Goal: Information Seeking & Learning: Learn about a topic

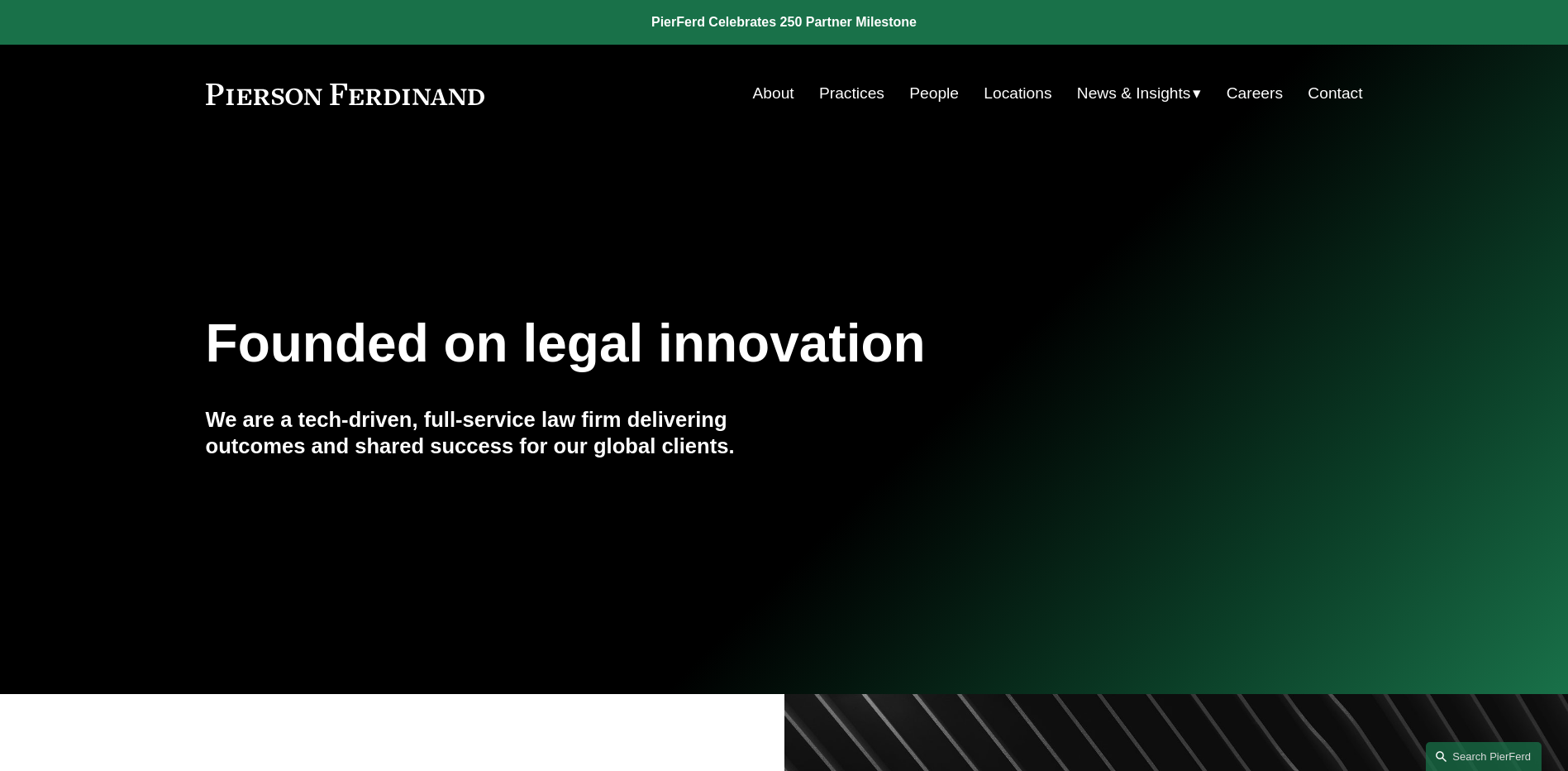
click at [929, 92] on link "People" at bounding box center [934, 93] width 50 height 32
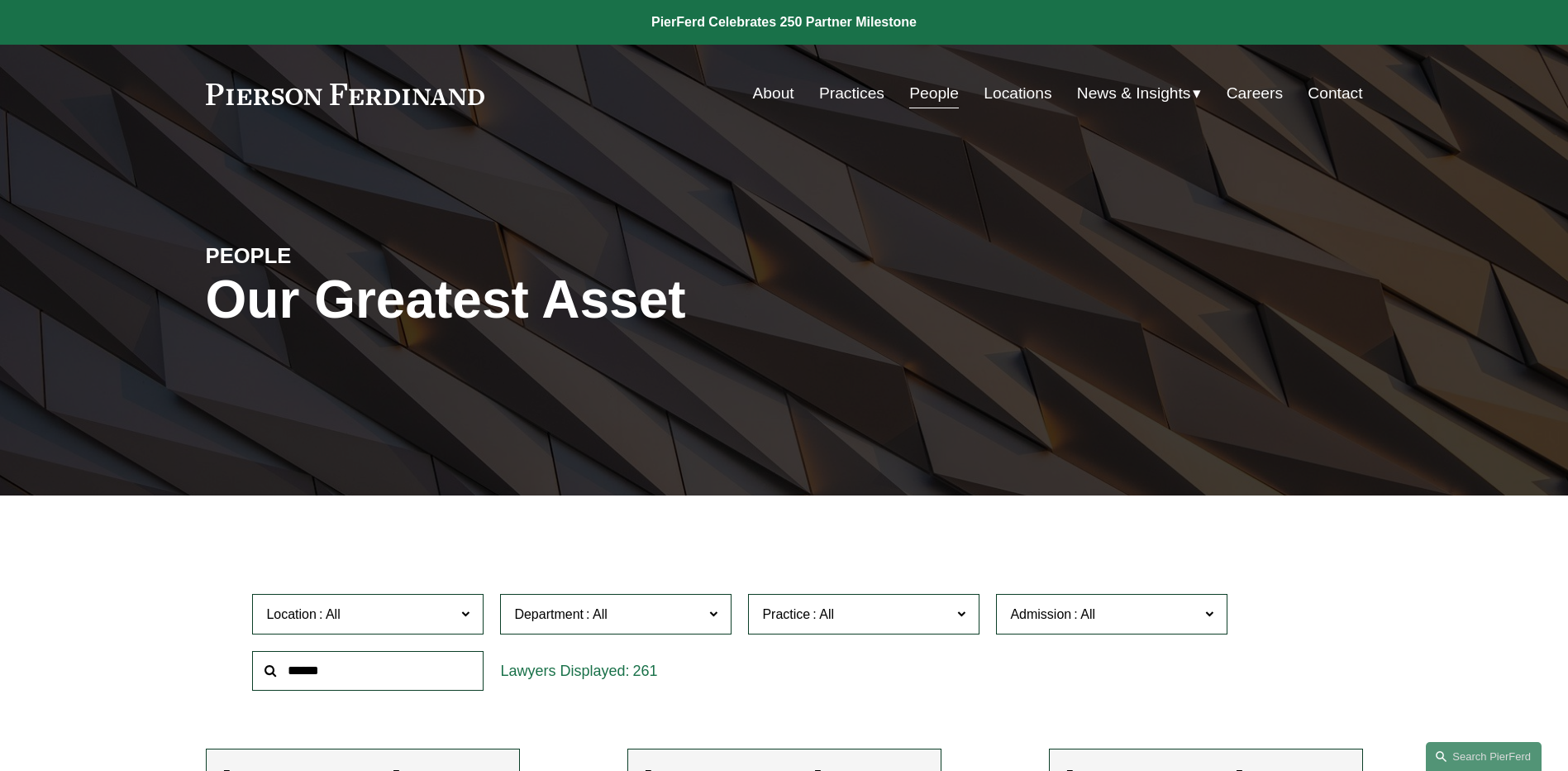
click at [0, 0] on span "News" at bounding box center [0, 0] width 0 height 0
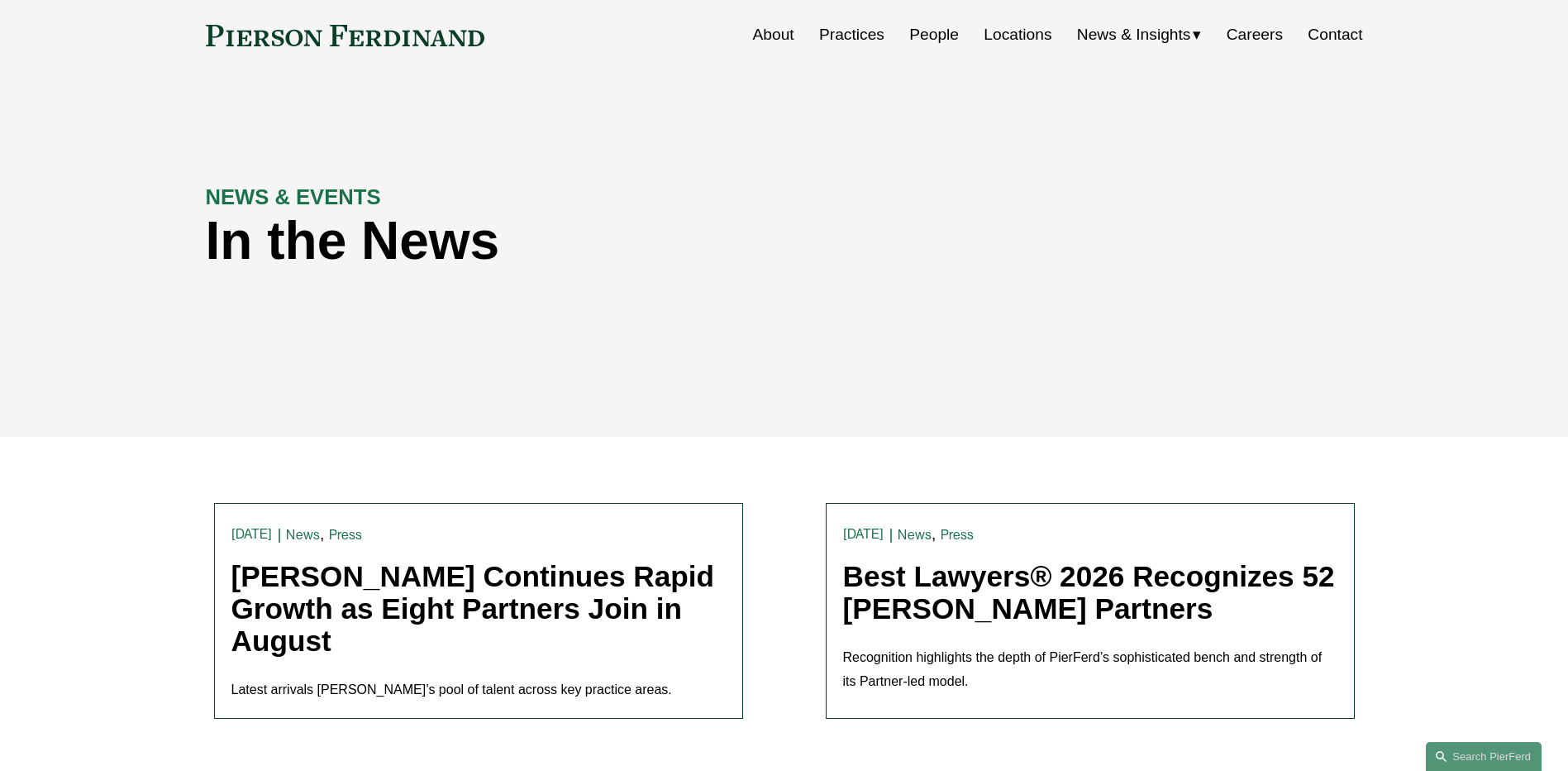
scroll to position [83, 0]
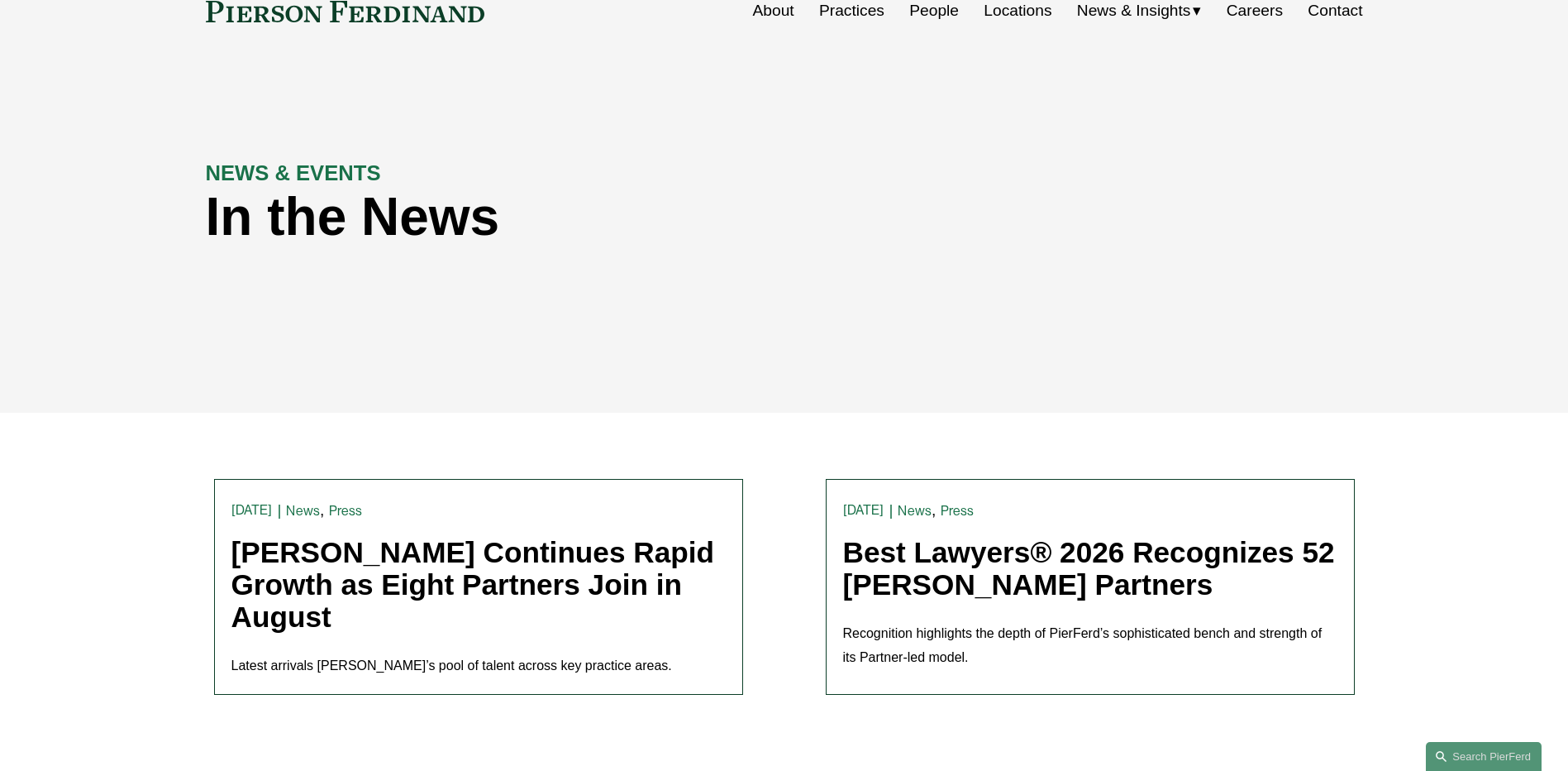
click at [494, 591] on link "[PERSON_NAME] Continues Rapid Growth as Eight Partners Join in August" at bounding box center [473, 583] width 483 height 96
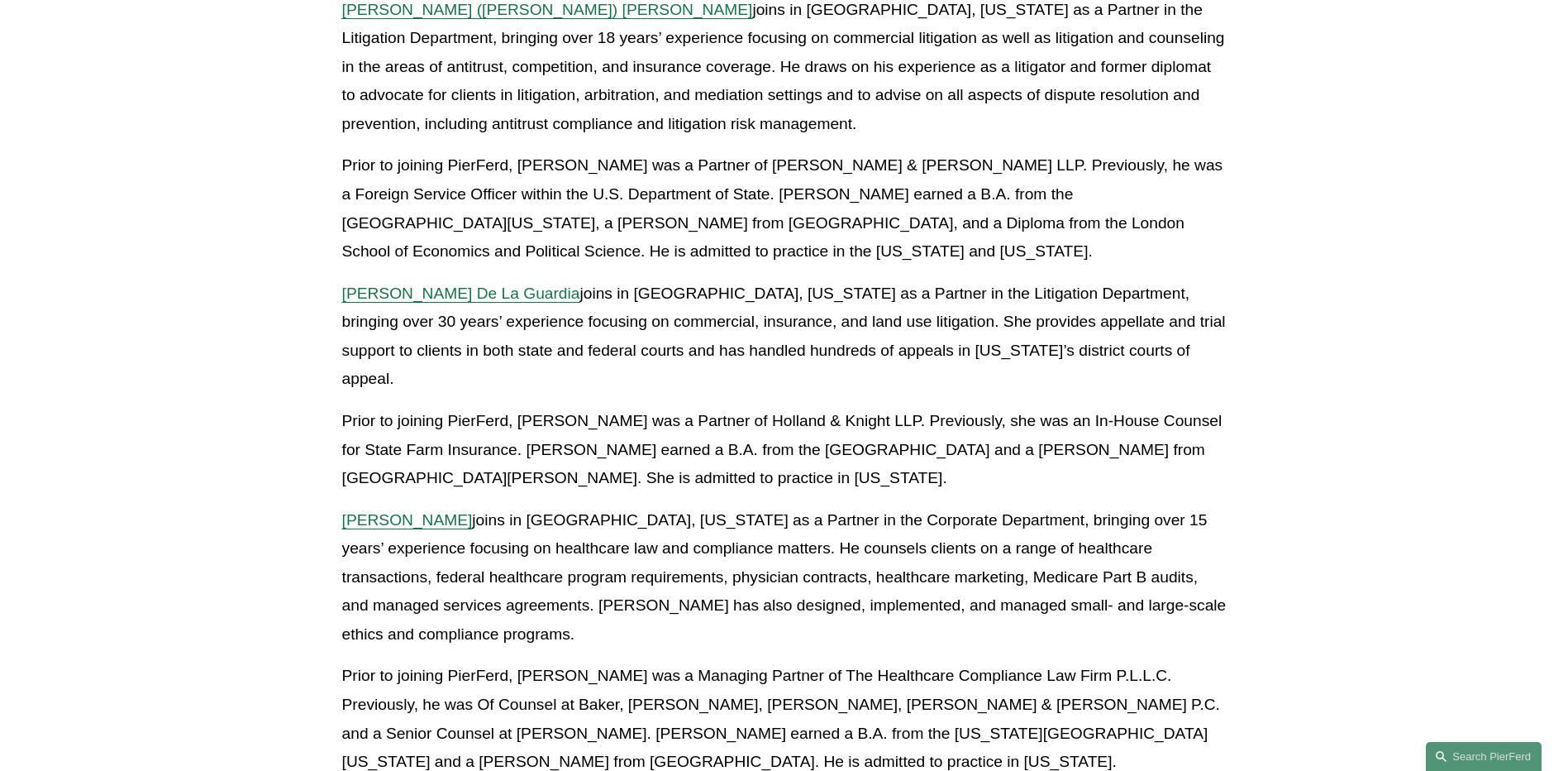
scroll to position [1324, 0]
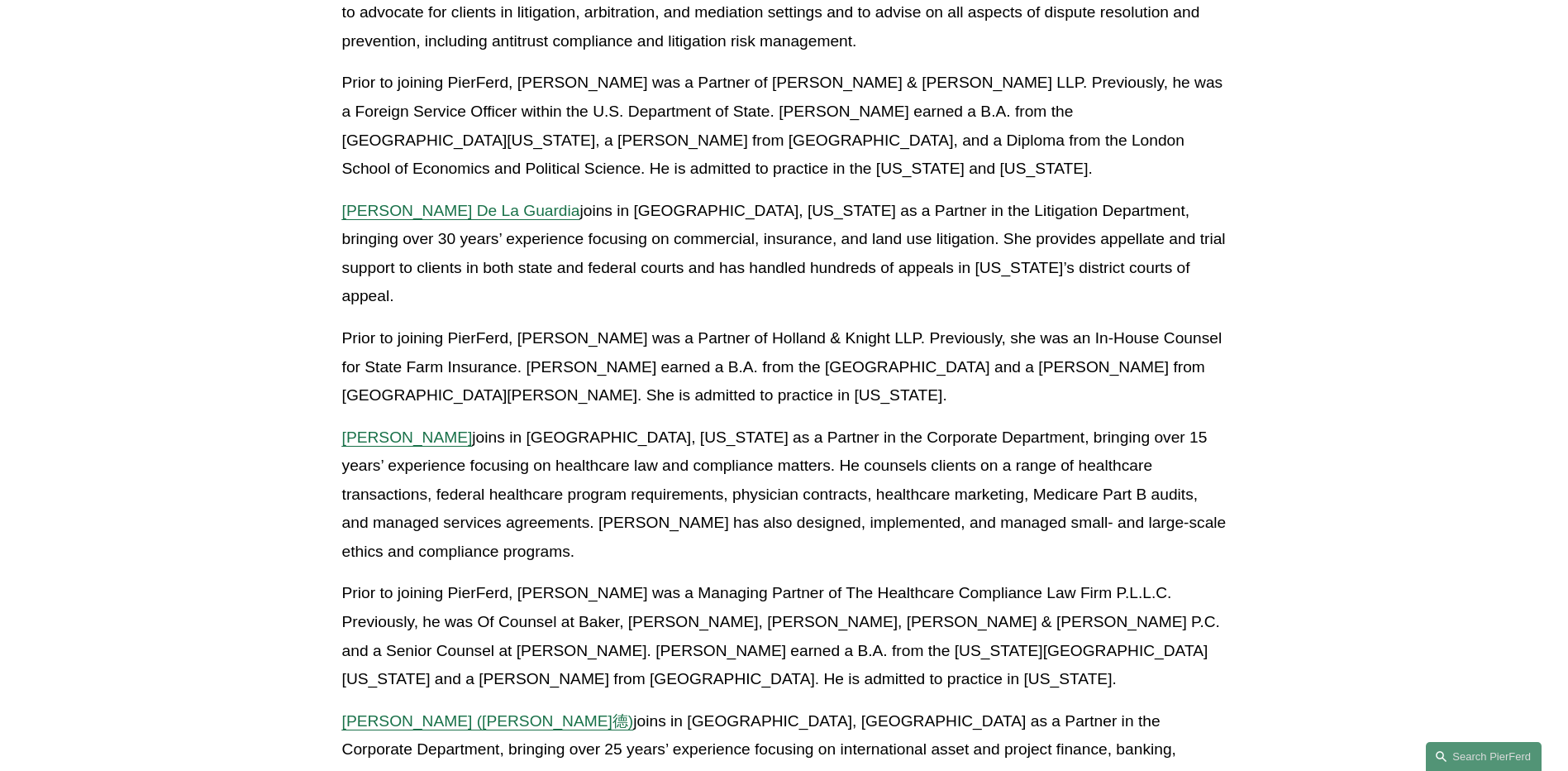
click at [1315, 345] on article "Back to News & Events [PERSON_NAME] Continues Rapid Growth as Eight Partners Jo…" at bounding box center [784, 534] width 1568 height 3429
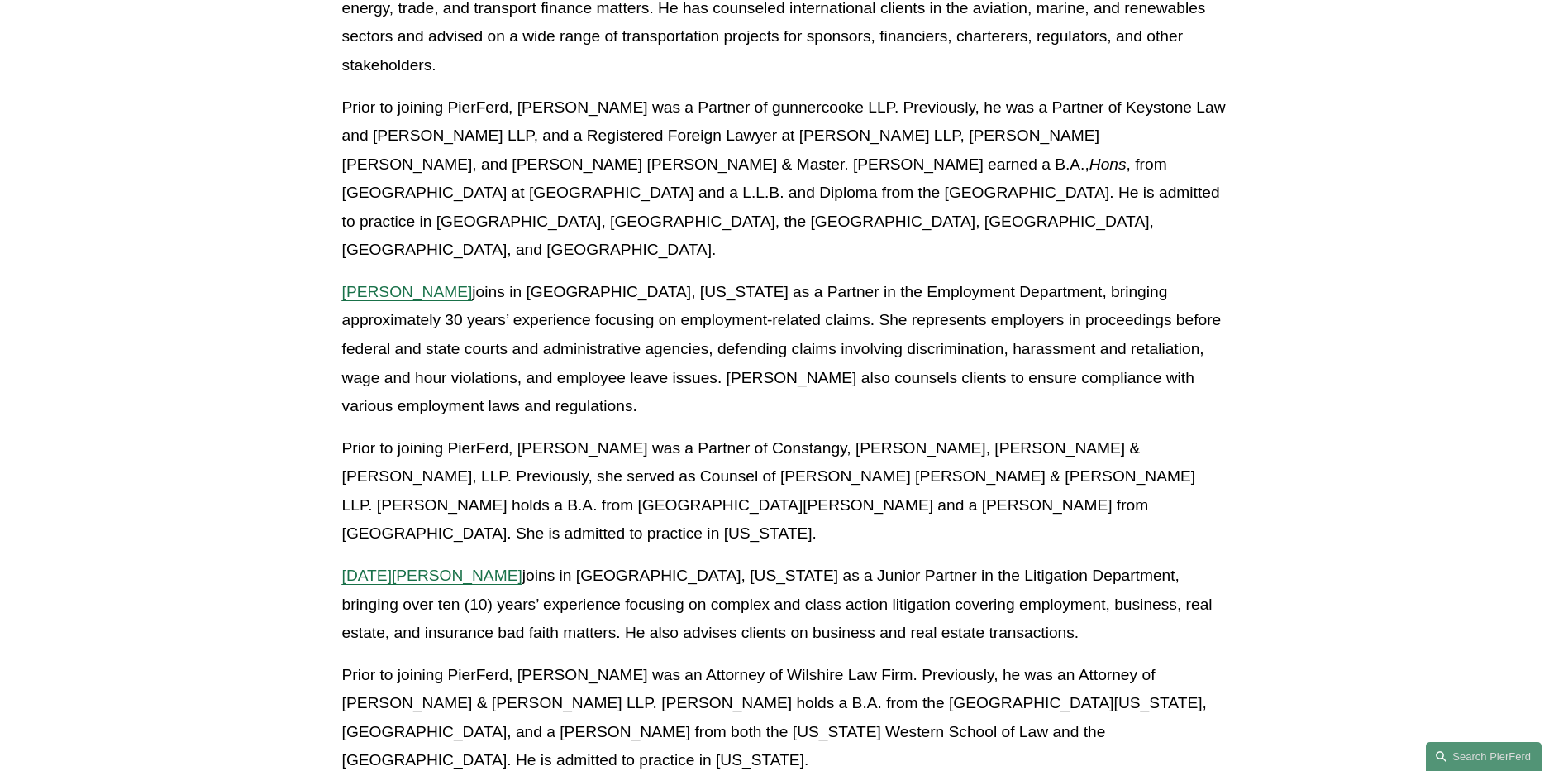
scroll to position [2068, 0]
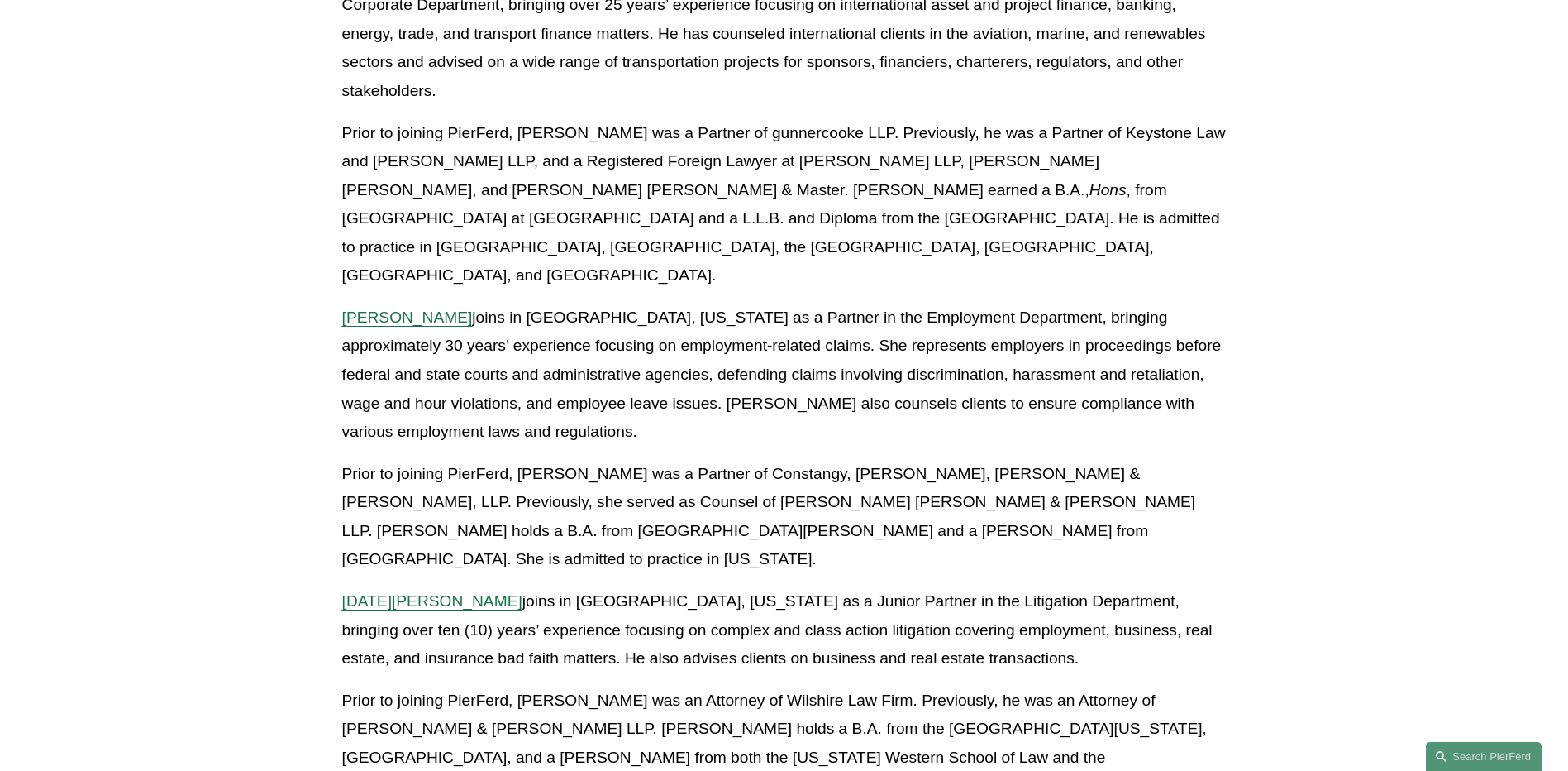
click at [381, 592] on span "Noel Meza" at bounding box center [432, 600] width 180 height 18
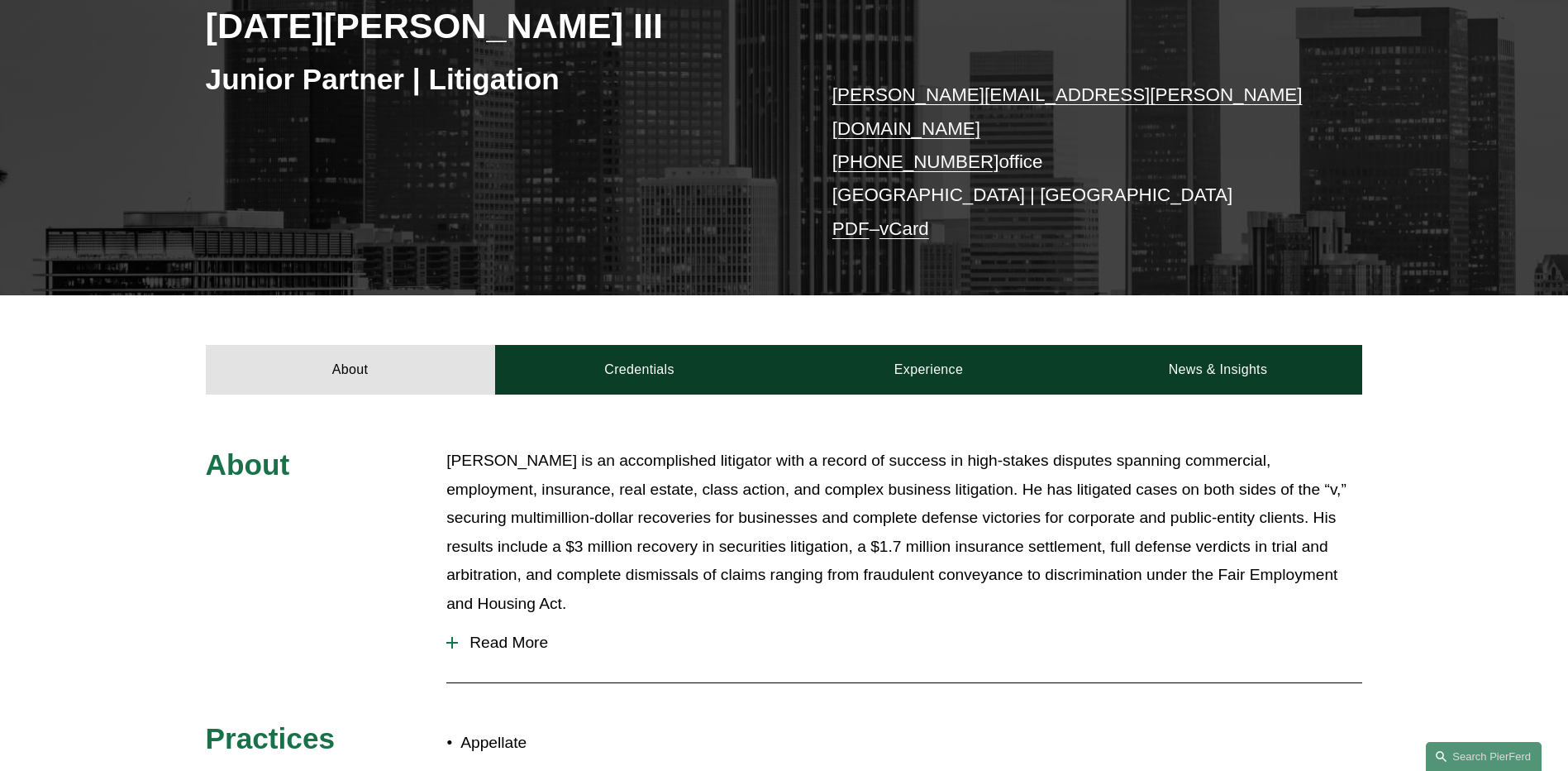
scroll to position [248, 0]
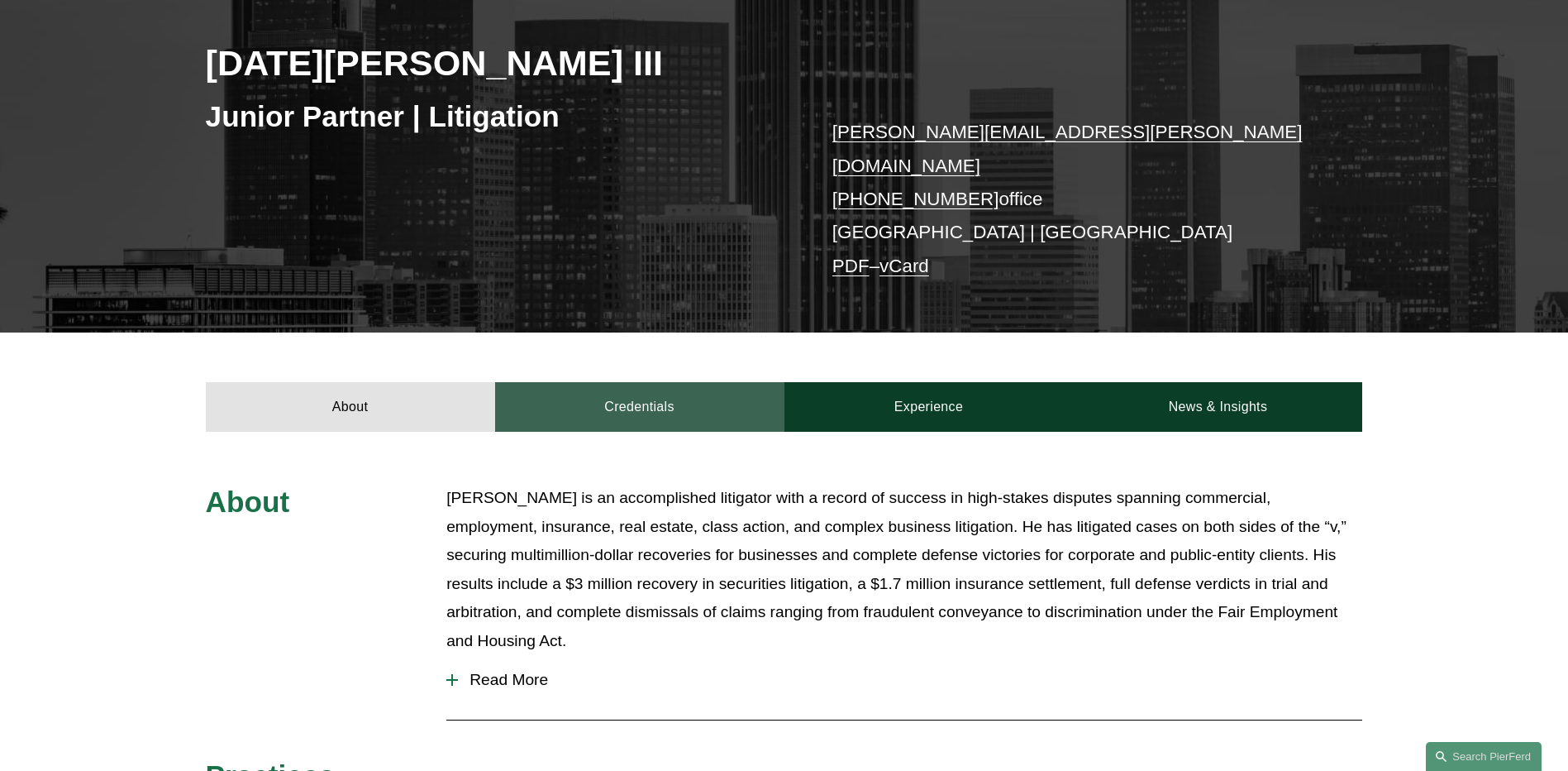
click at [636, 382] on link "Credentials" at bounding box center [639, 407] width 289 height 50
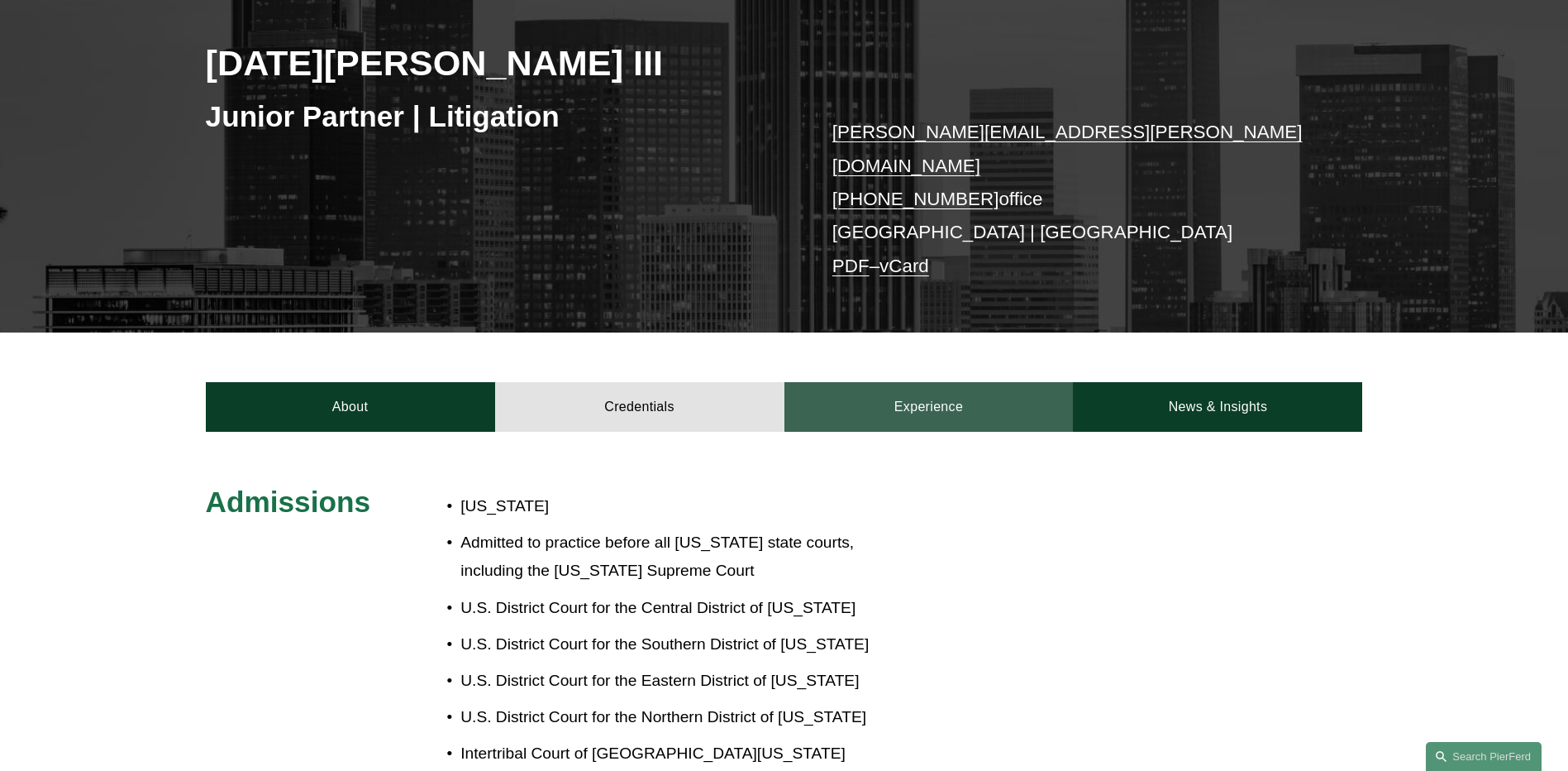
click at [1007, 389] on link "Experience" at bounding box center [929, 407] width 289 height 50
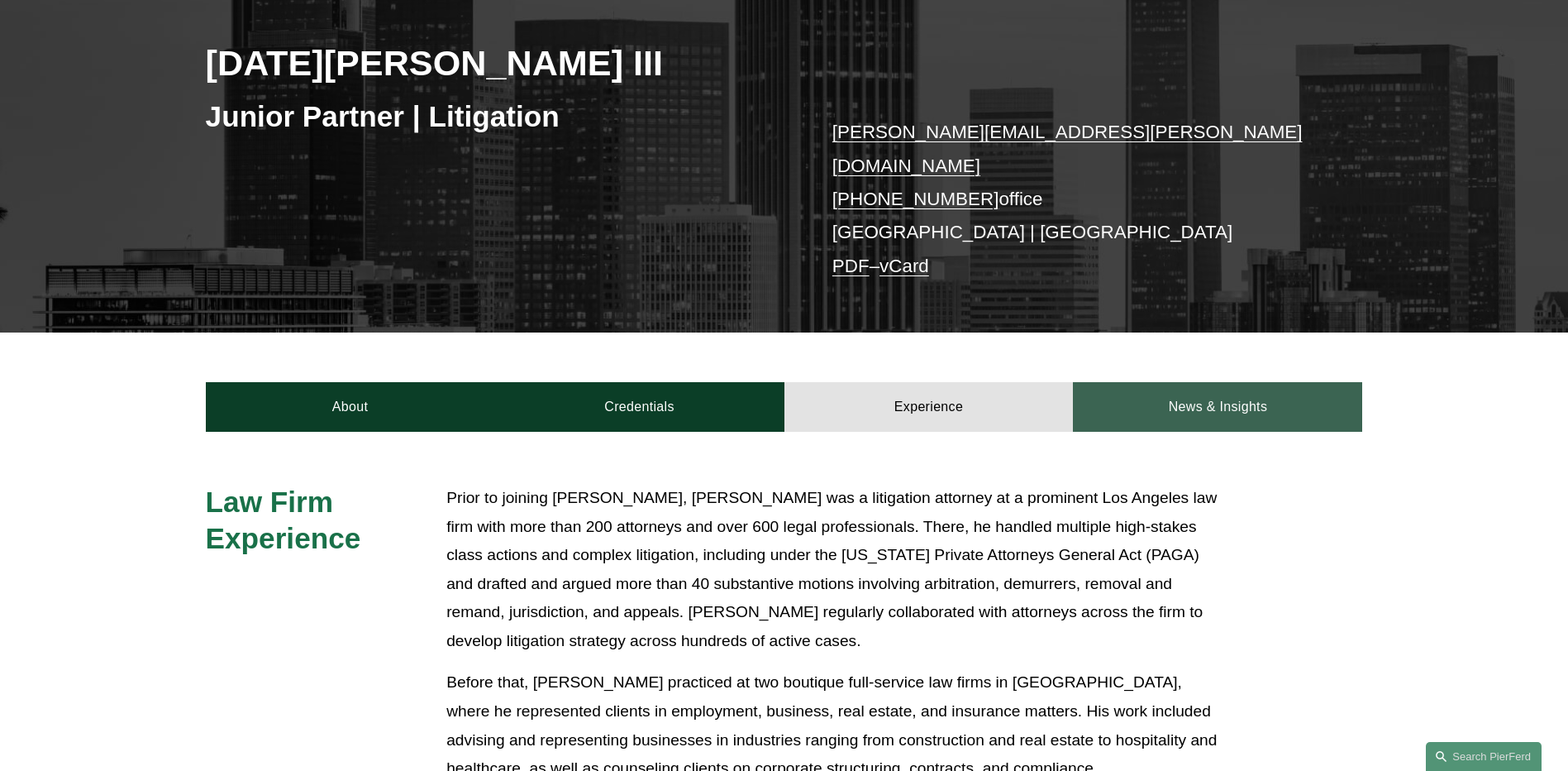
click at [1286, 384] on link "News & Insights" at bounding box center [1217, 407] width 289 height 50
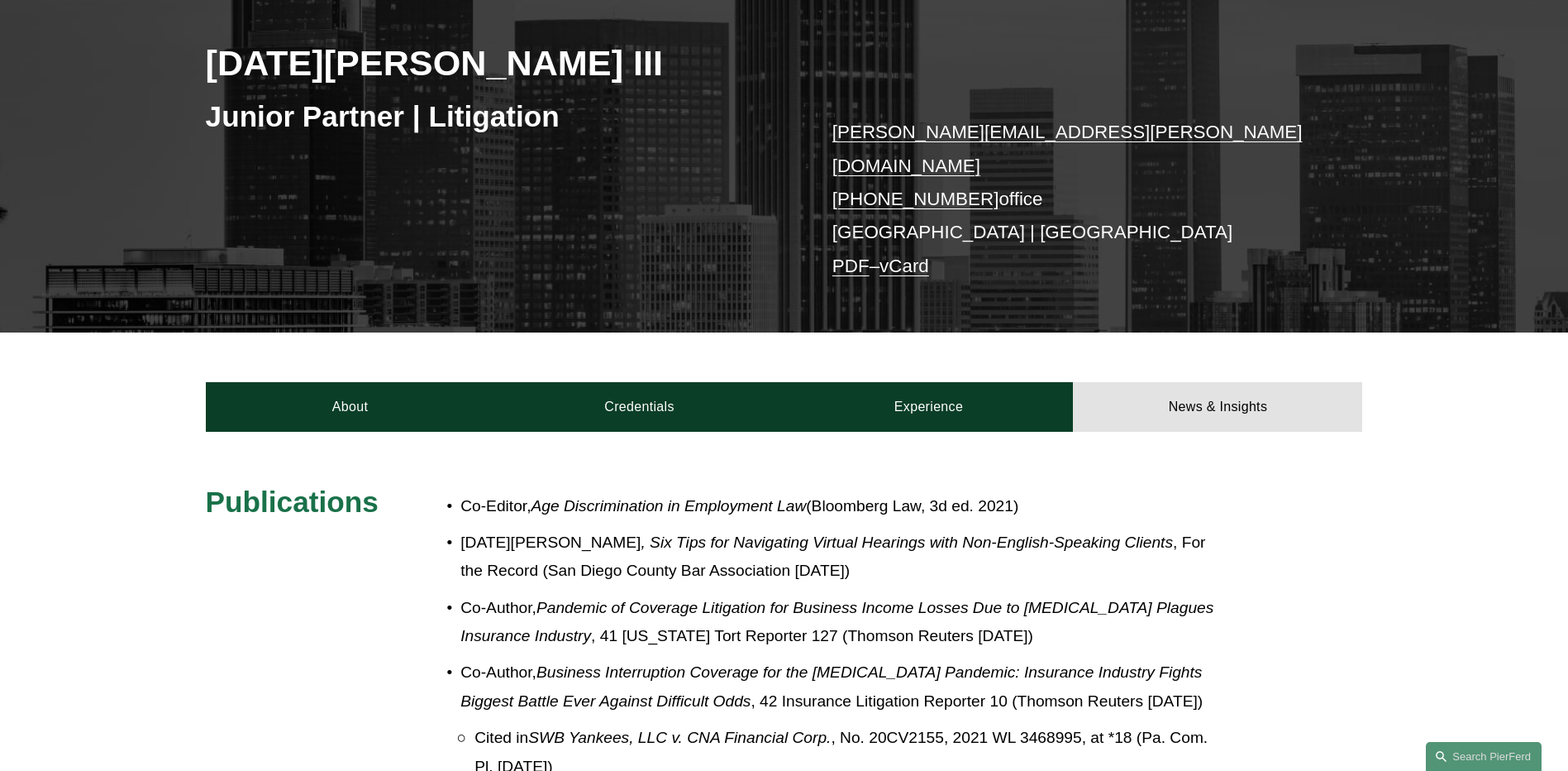
click at [519, 223] on div "Noel J. Meza III Junior Partner | Litigation noel.meza@pierferd.com +1.619.870.…" at bounding box center [784, 138] width 1568 height 390
click at [1417, 536] on div "Publications Co-Editor, Age Discrimination in Employment Law (Bloomberg Law, 3d…" at bounding box center [784, 744] width 1568 height 523
click at [1403, 539] on div "Publications Co-Editor, Age Discrimination in Employment Law (Bloomberg Law, 3d…" at bounding box center [784, 744] width 1568 height 523
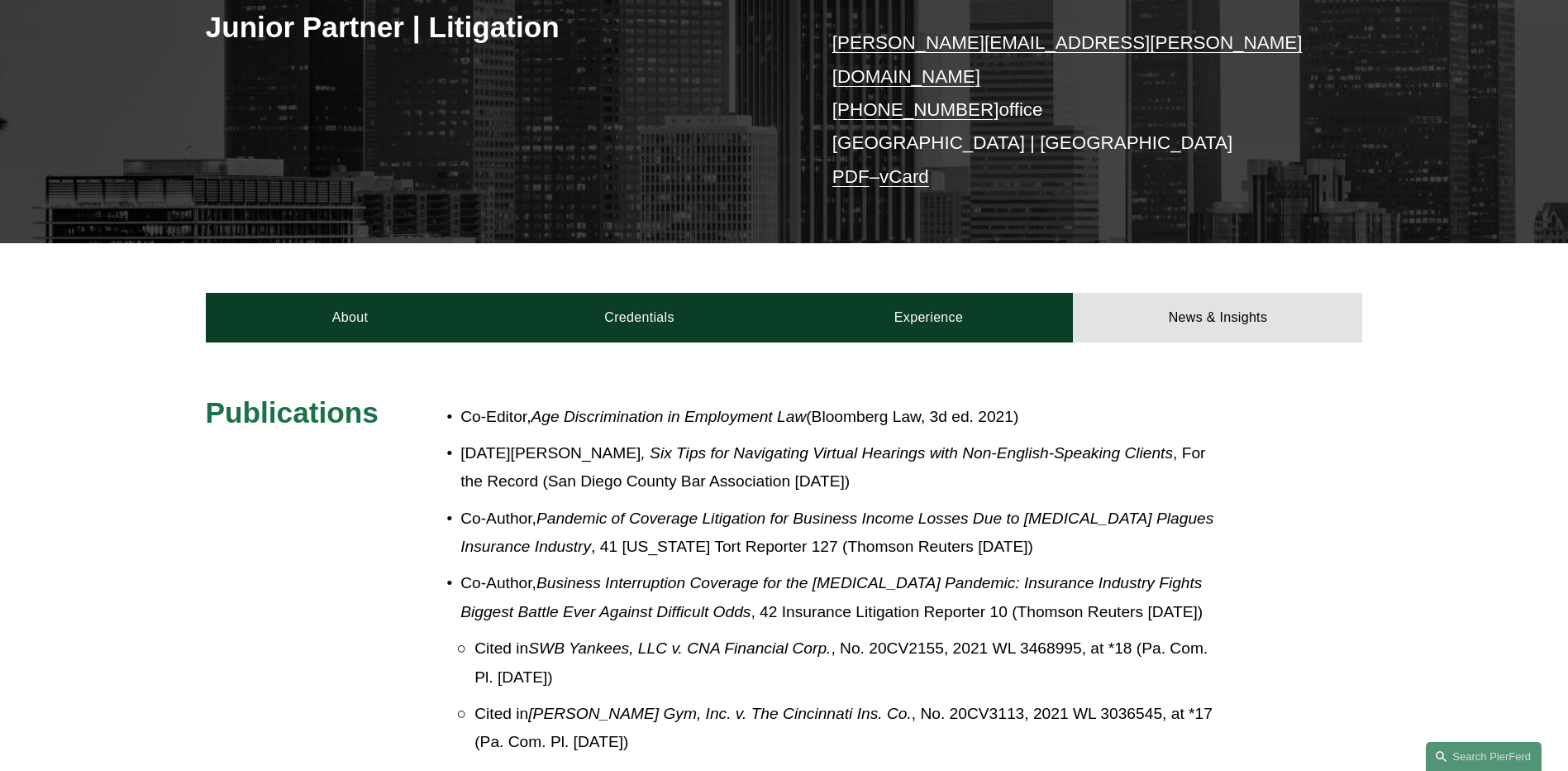
scroll to position [331, 0]
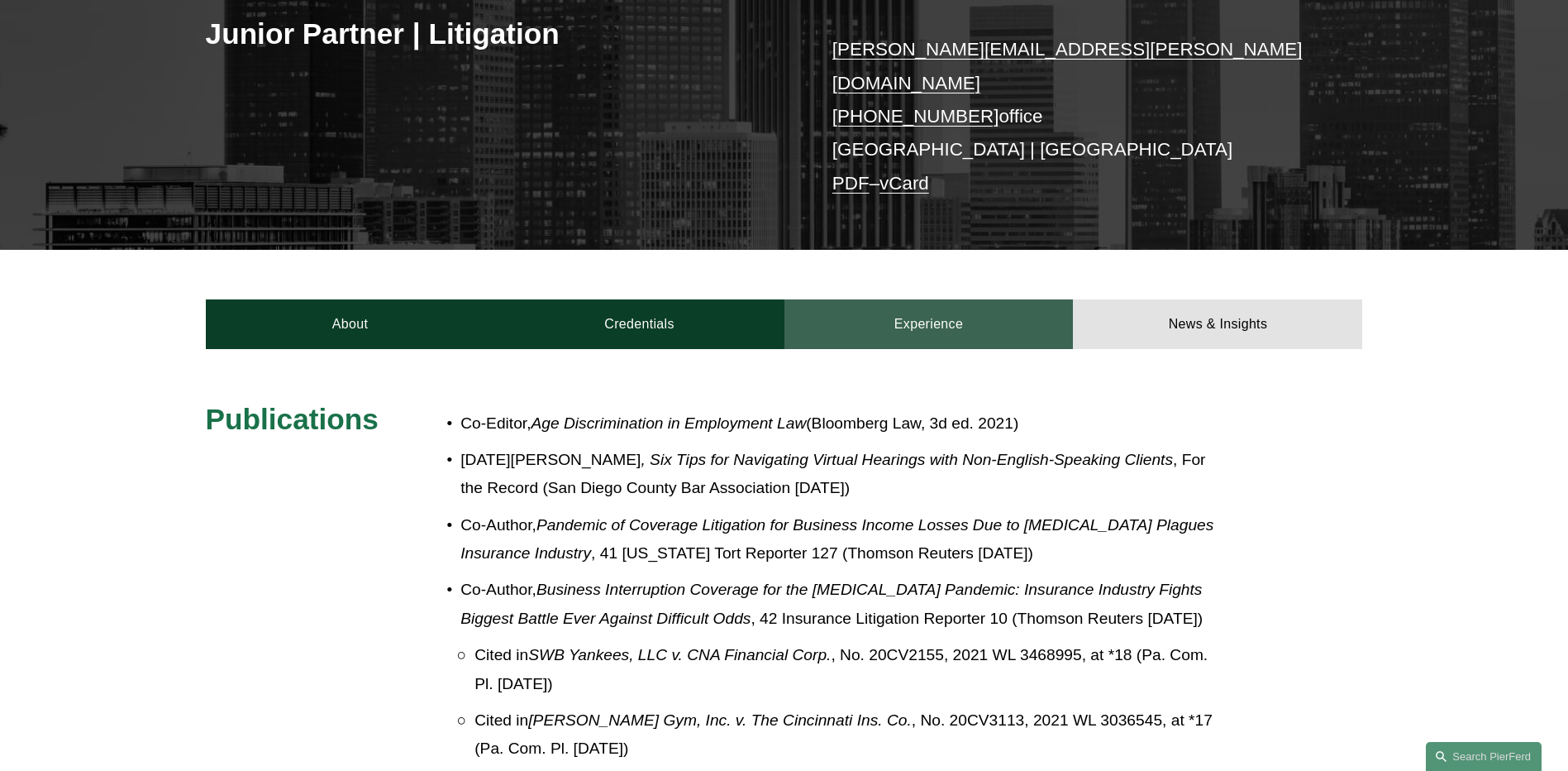
click at [910, 308] on link "Experience" at bounding box center [929, 324] width 289 height 50
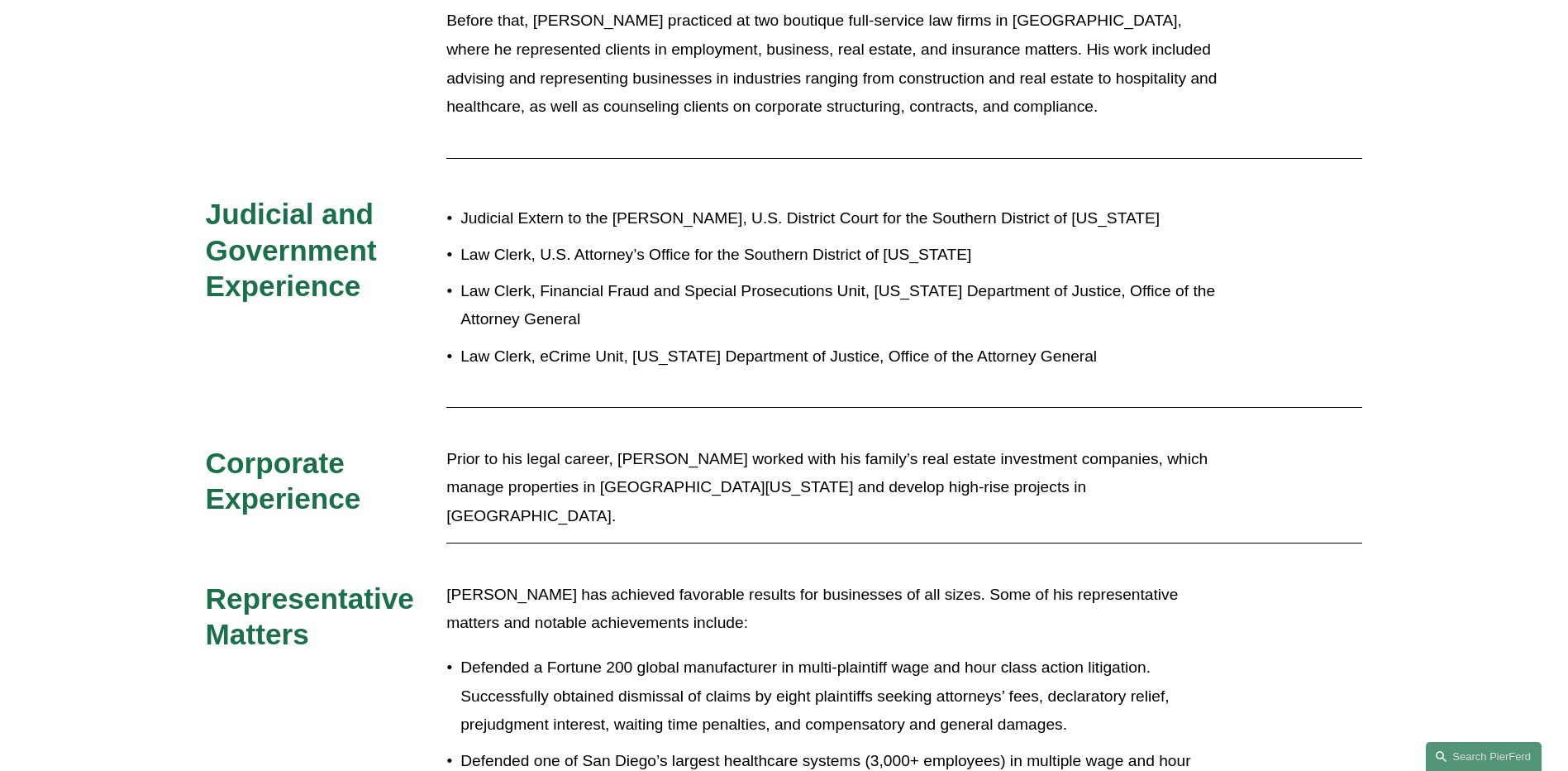
scroll to position [993, 0]
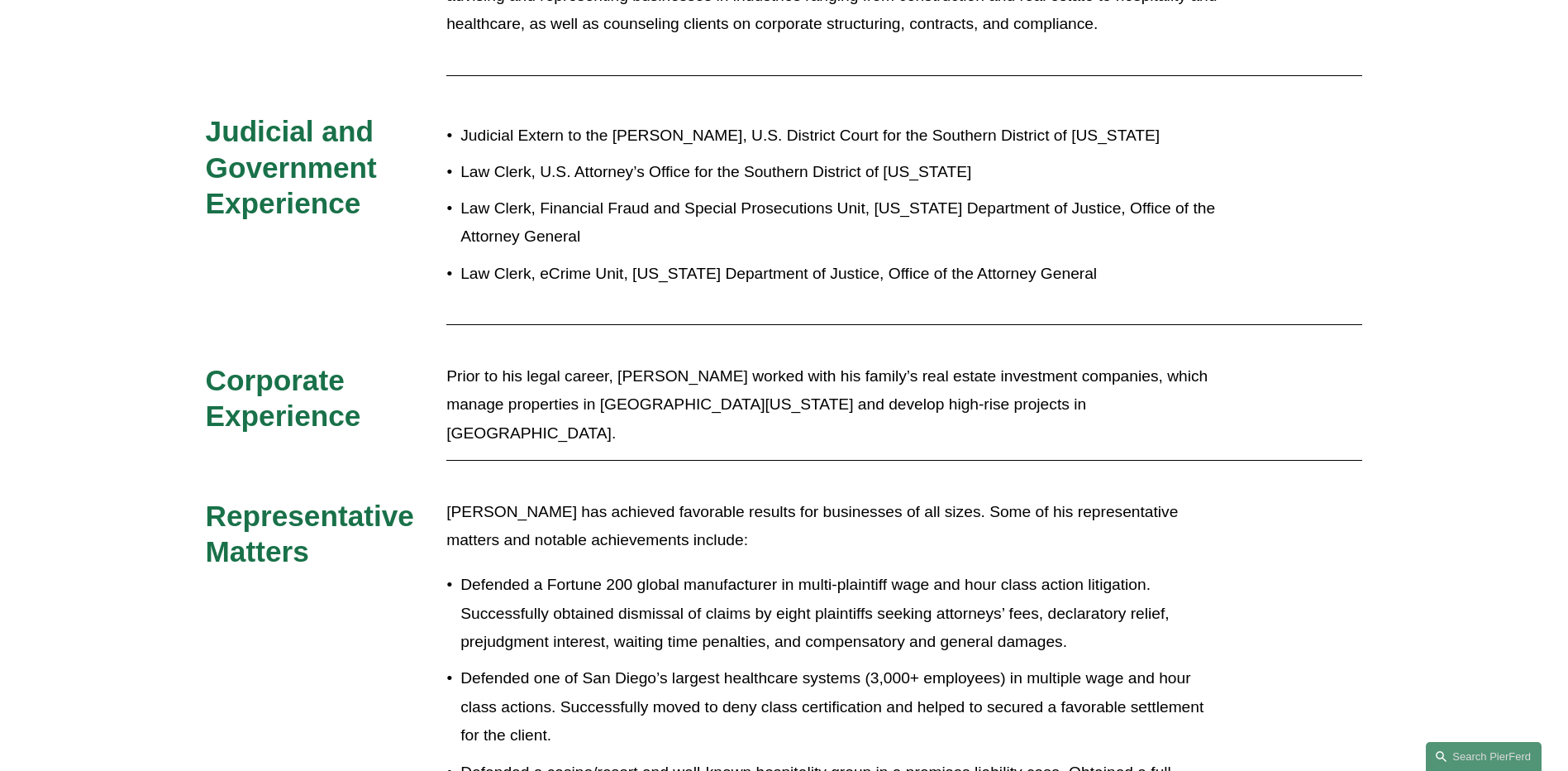
click at [1116, 408] on div "Prior to his legal career, Noel worked with his family’s real estate investment…" at bounding box center [832, 405] width 772 height 86
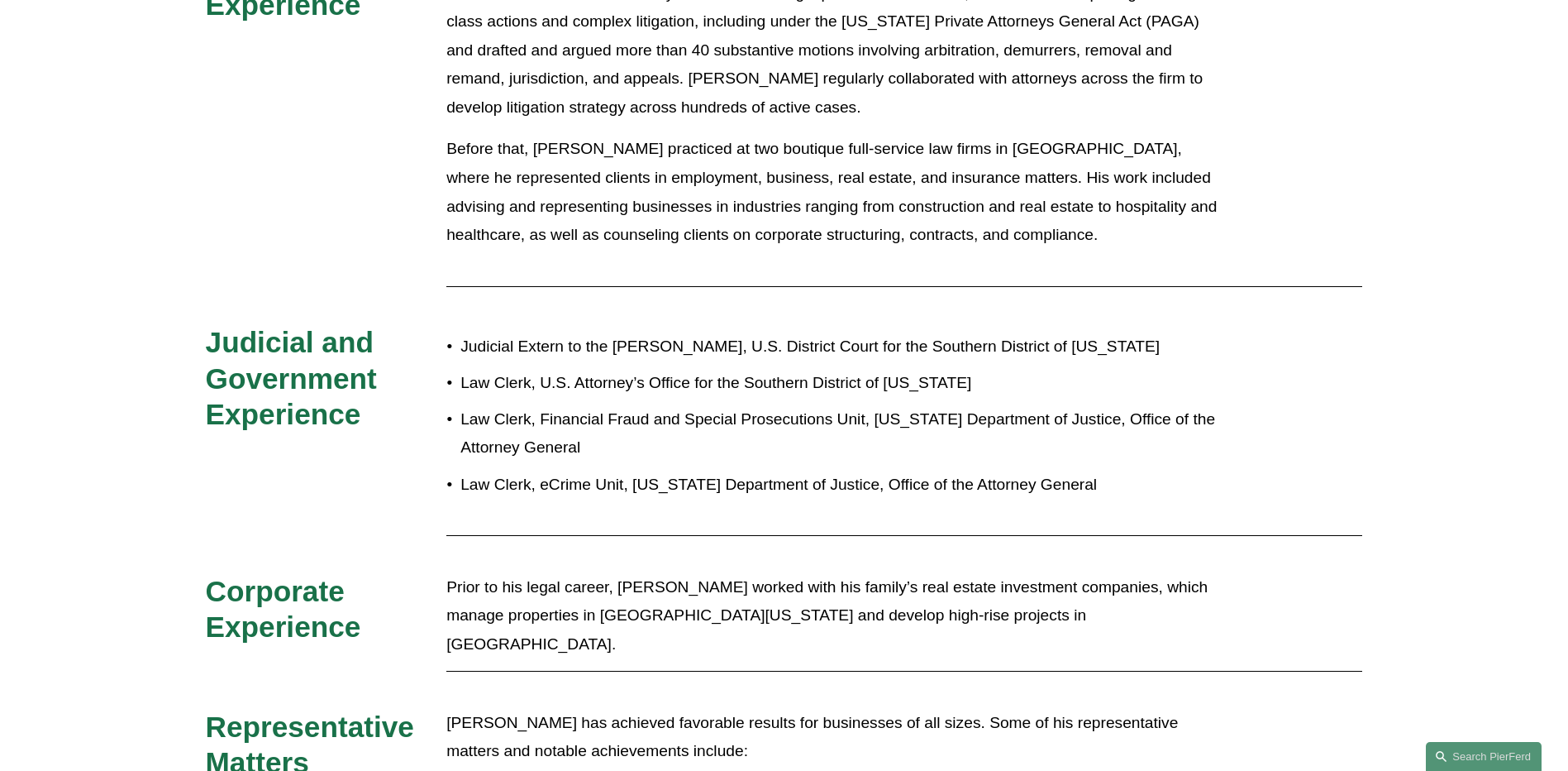
scroll to position [744, 0]
